Goal: Entertainment & Leisure: Consume media (video, audio)

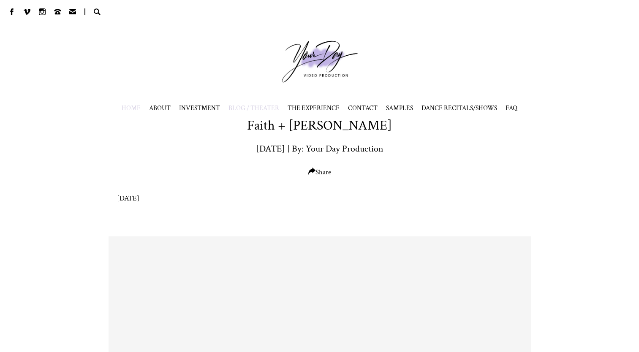
click at [131, 107] on span "HOME" at bounding box center [131, 108] width 19 height 8
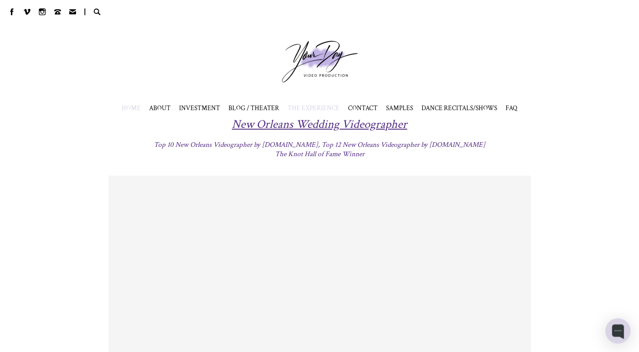
click at [290, 107] on span "THE EXPERIENCE" at bounding box center [313, 108] width 52 height 8
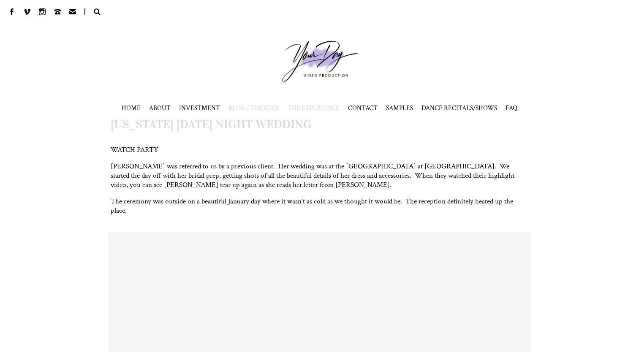
click at [260, 110] on span "BLOG / THEATER" at bounding box center [253, 108] width 51 height 8
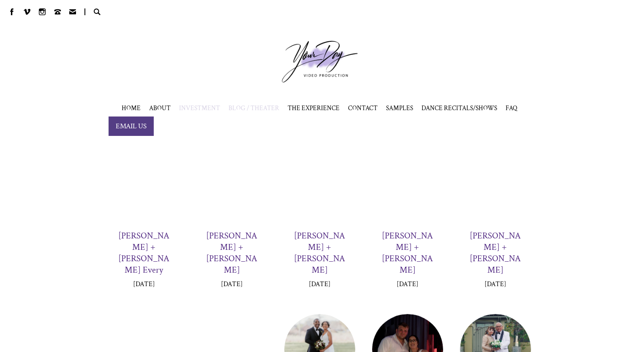
click at [211, 108] on span "INVESTMENT" at bounding box center [199, 108] width 41 height 8
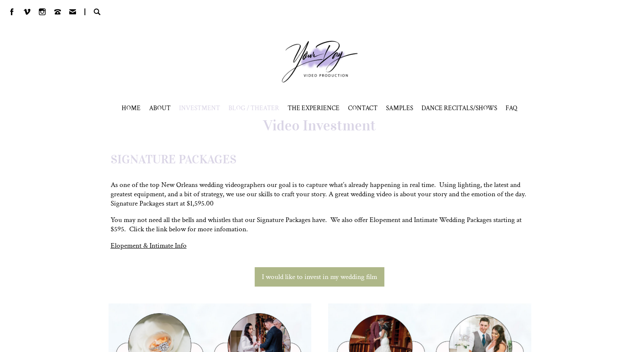
click at [257, 106] on span "BLOG / THEATER" at bounding box center [253, 108] width 51 height 8
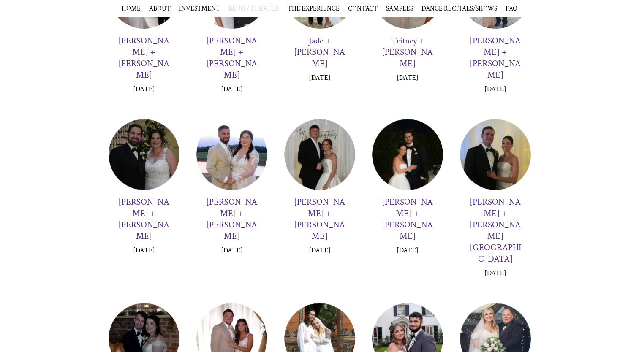
scroll to position [410, 0]
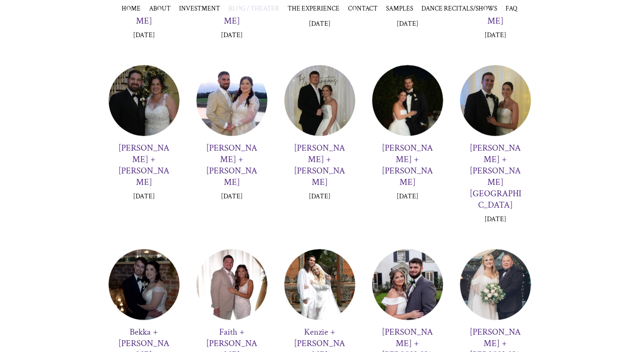
click at [241, 249] on div at bounding box center [231, 284] width 71 height 71
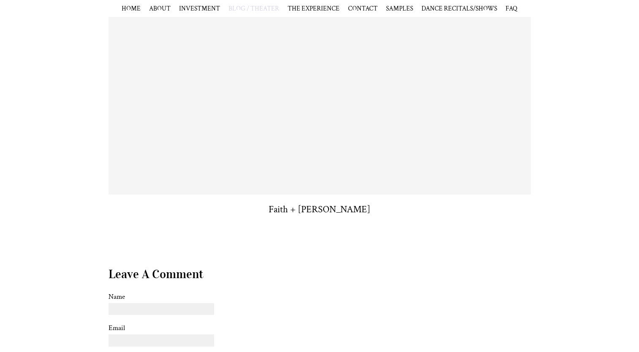
scroll to position [279, 0]
click at [328, 208] on h3 "Faith + [PERSON_NAME]" at bounding box center [319, 210] width 102 height 13
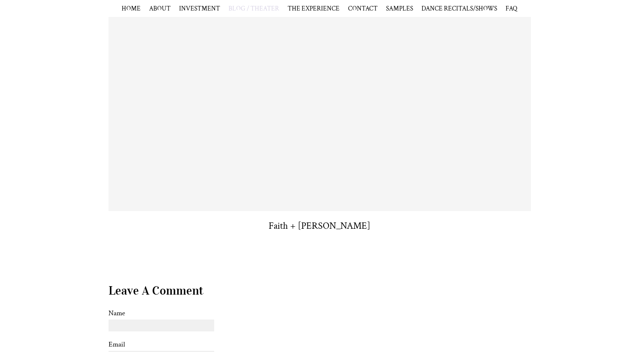
scroll to position [265, 0]
